Goal: Task Accomplishment & Management: Manage account settings

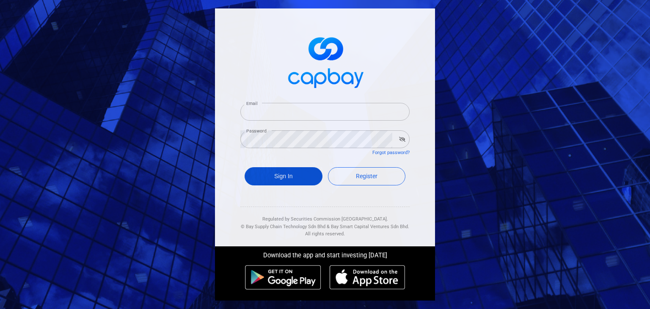
type input "[EMAIL_ADDRESS][DOMAIN_NAME]"
click at [288, 175] on button "Sign In" at bounding box center [284, 176] width 78 height 18
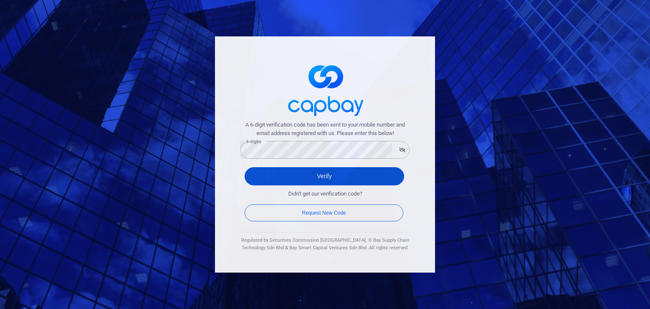
click at [269, 175] on button "Verify" at bounding box center [325, 176] width 160 height 18
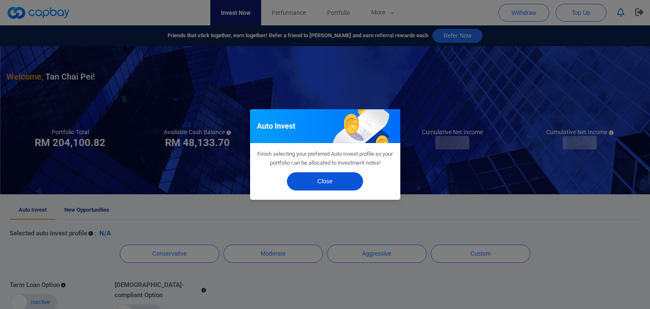
click at [335, 184] on button "Close" at bounding box center [325, 181] width 76 height 18
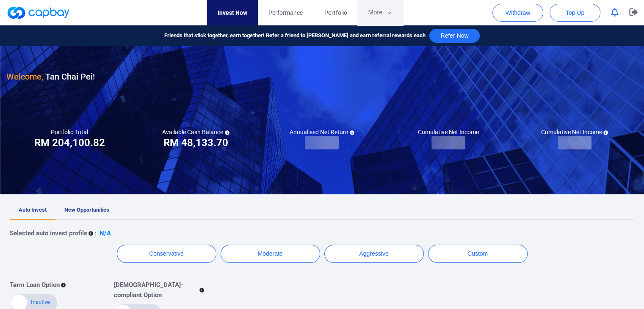
click at [388, 9] on icon "button" at bounding box center [389, 13] width 6 height 8
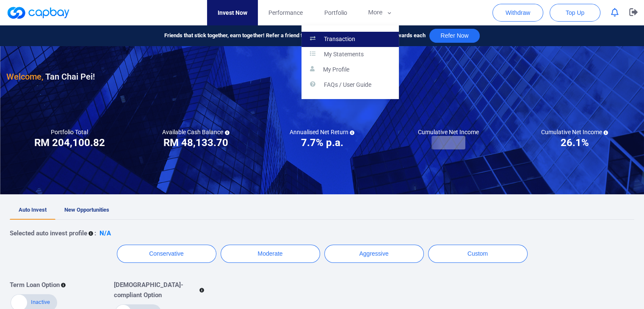
click at [376, 35] on link "Transaction" at bounding box center [349, 39] width 97 height 15
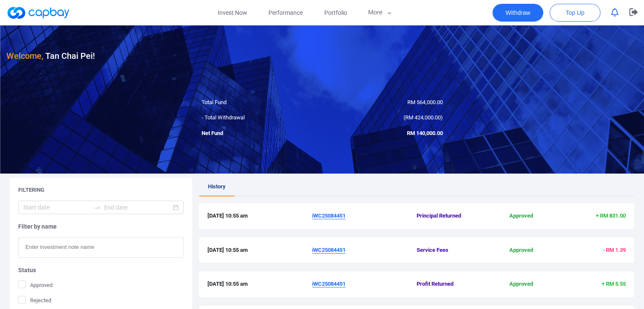
click at [524, 14] on button "Withdraw" at bounding box center [517, 13] width 51 height 18
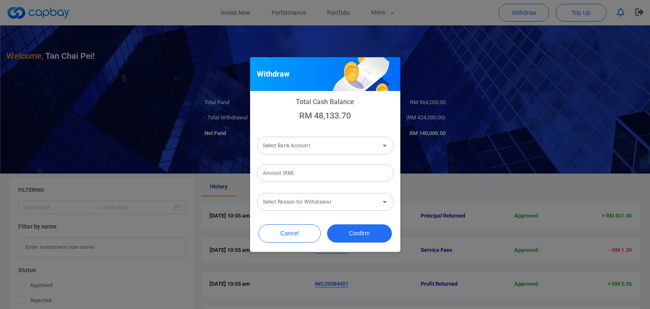
click at [318, 144] on input "Select Bank Account" at bounding box center [318, 146] width 118 height 16
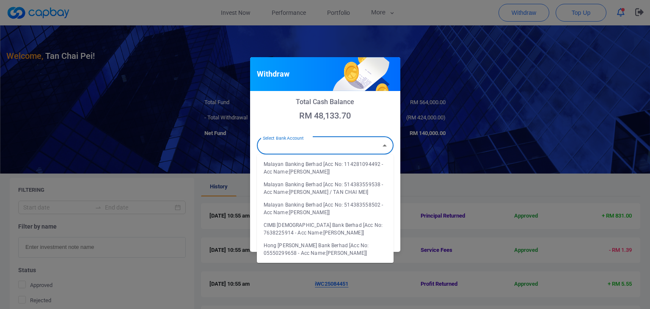
click at [320, 163] on li "Malayan Banking Berhad [Acc No: 114281094492 - Acc Name:tan chai pei]" at bounding box center [325, 168] width 137 height 20
type input "Malayan Banking Berhad [Acc No: 114281094492 - Acc Name:tan chai pei]"
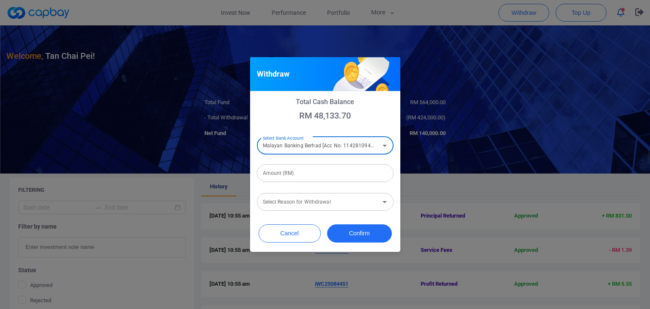
click at [300, 174] on input "Amount (RM)" at bounding box center [325, 173] width 137 height 18
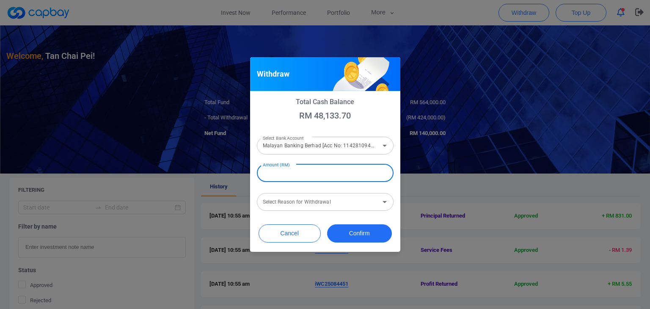
type input "RM 20,000"
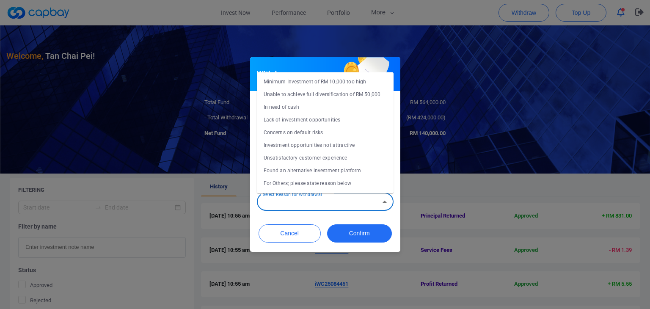
click at [302, 208] on input "Select Reason for Withdrawal" at bounding box center [318, 202] width 118 height 16
click at [297, 132] on li "Concerns on default risks" at bounding box center [325, 132] width 137 height 13
type input "Concerns on default risks"
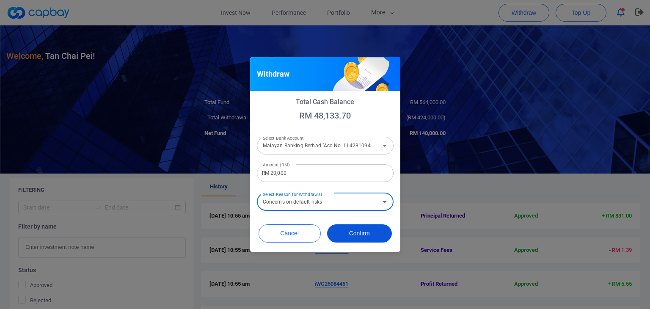
click at [355, 233] on button "Confirm" at bounding box center [359, 233] width 65 height 18
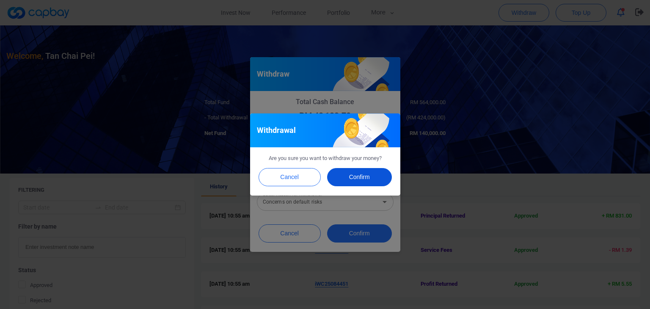
click at [369, 177] on button "Confirm" at bounding box center [359, 177] width 65 height 18
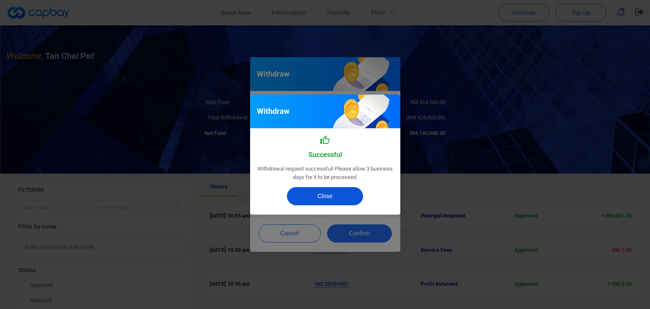
click at [342, 194] on button "Close" at bounding box center [325, 196] width 76 height 18
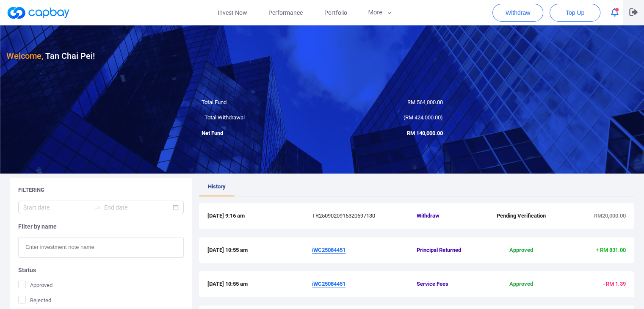
click at [631, 15] on icon "button" at bounding box center [633, 12] width 8 height 8
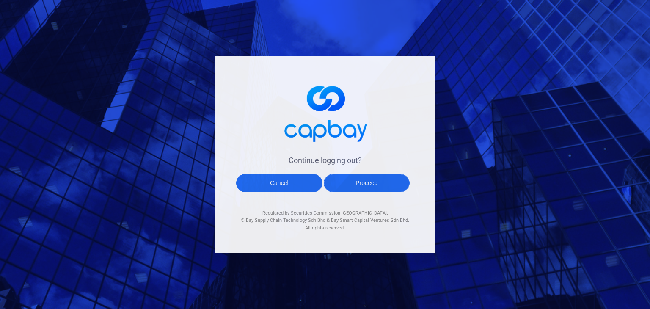
click at [373, 178] on button "Proceed" at bounding box center [367, 183] width 86 height 18
